Goal: Information Seeking & Learning: Understand process/instructions

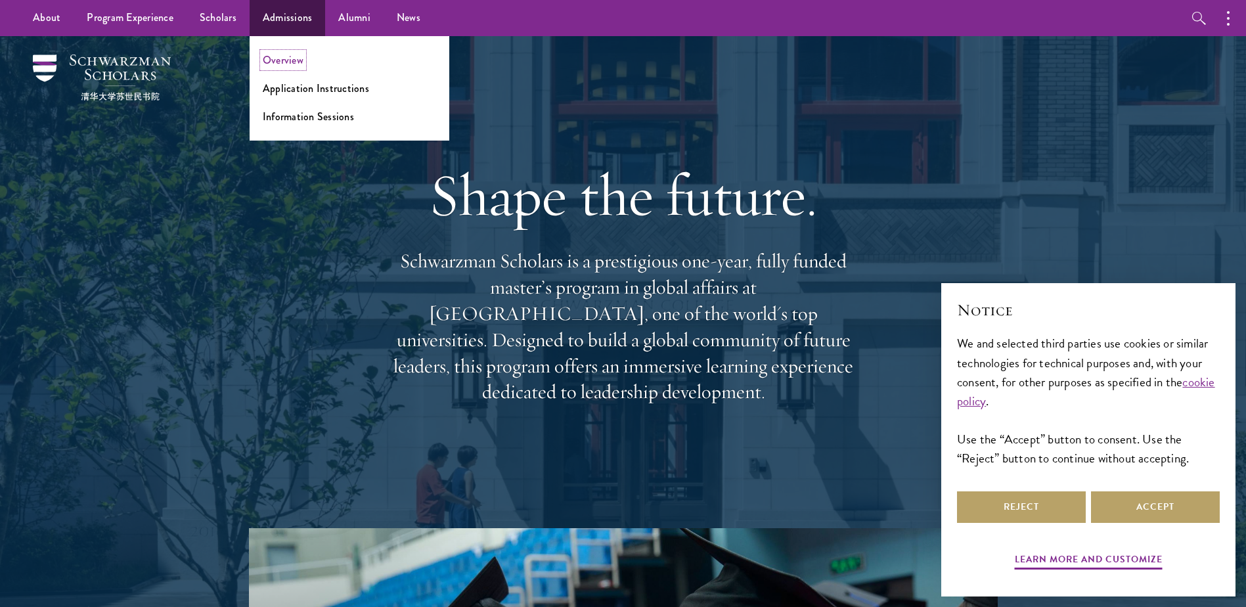
click at [286, 59] on link "Overview" at bounding box center [283, 60] width 41 height 15
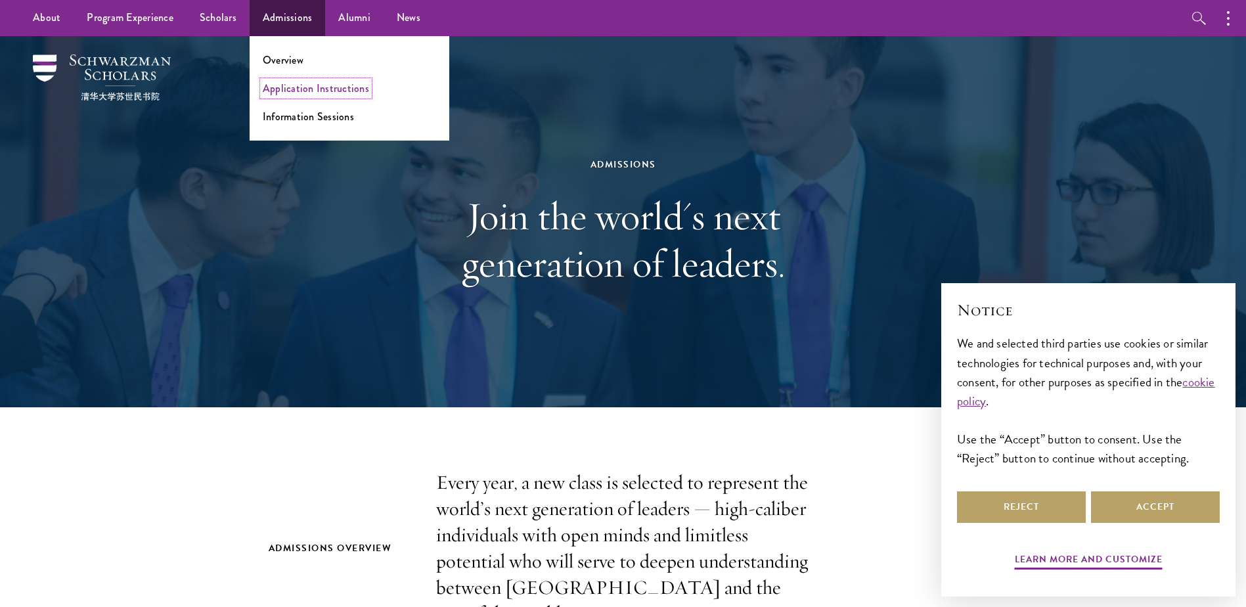
click at [310, 91] on link "Application Instructions" at bounding box center [316, 88] width 106 height 15
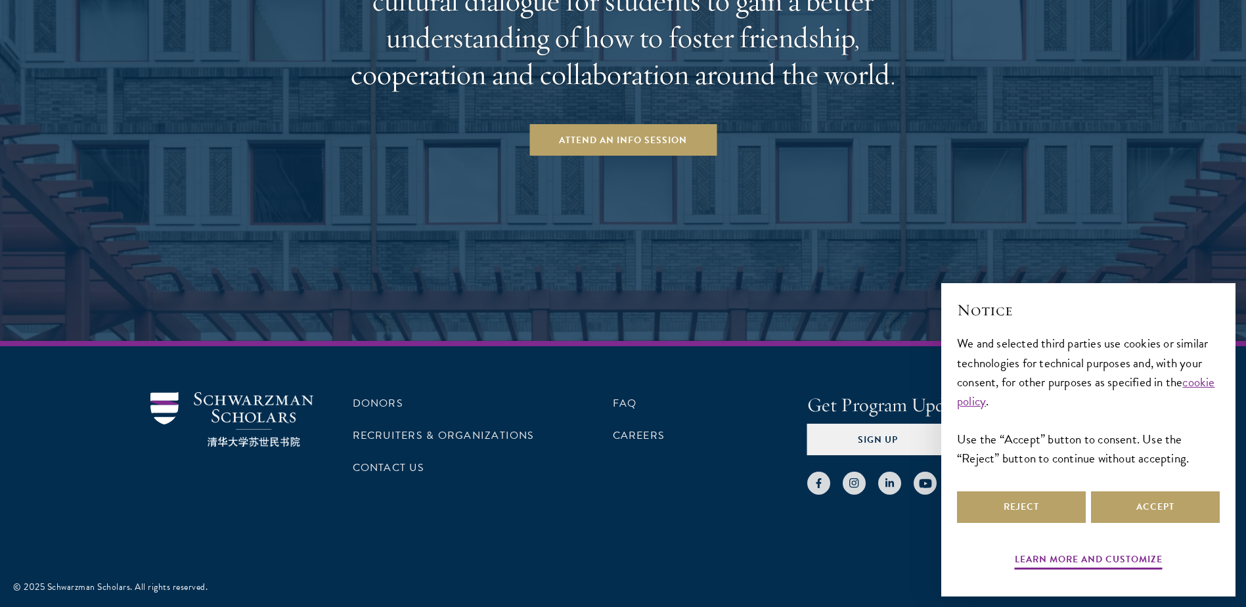
scroll to position [2149, 0]
click at [541, 475] on li "Contact Us" at bounding box center [450, 467] width 194 height 22
